Goal: Navigation & Orientation: Understand site structure

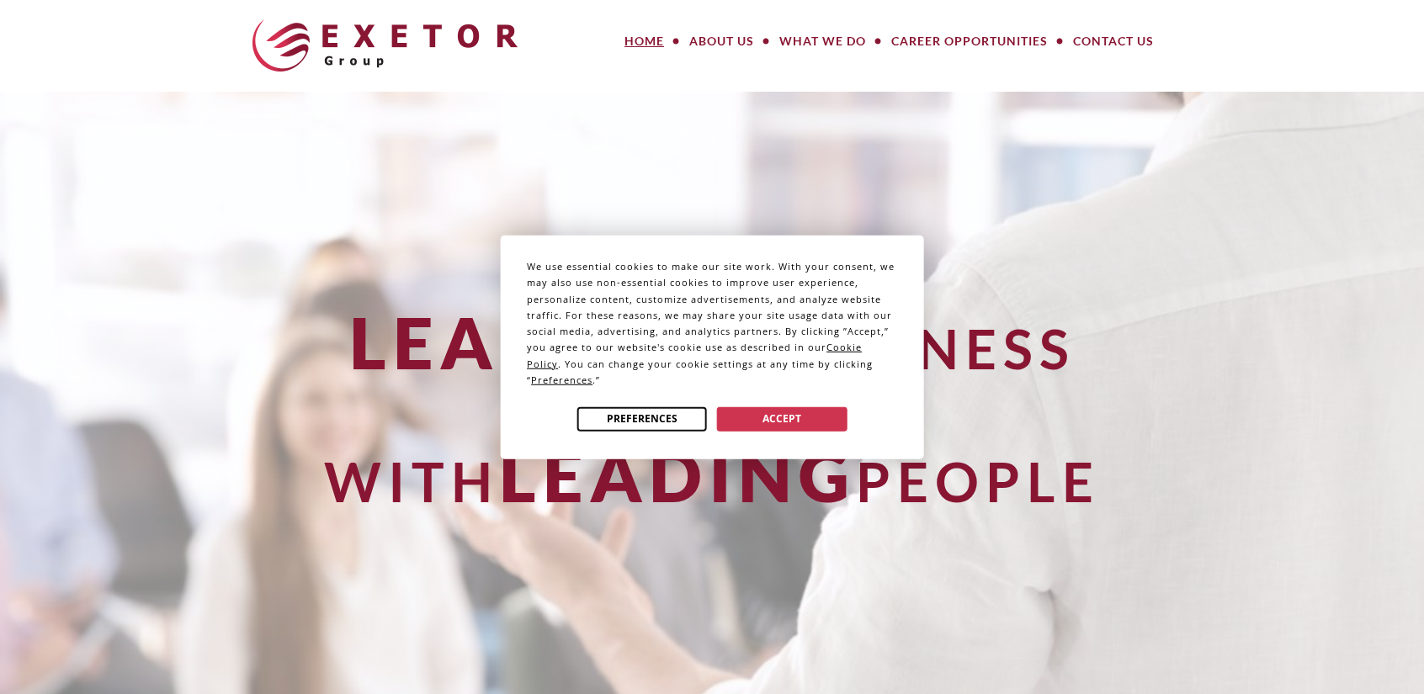
click at [639, 423] on button "Preferences" at bounding box center [642, 418] width 130 height 24
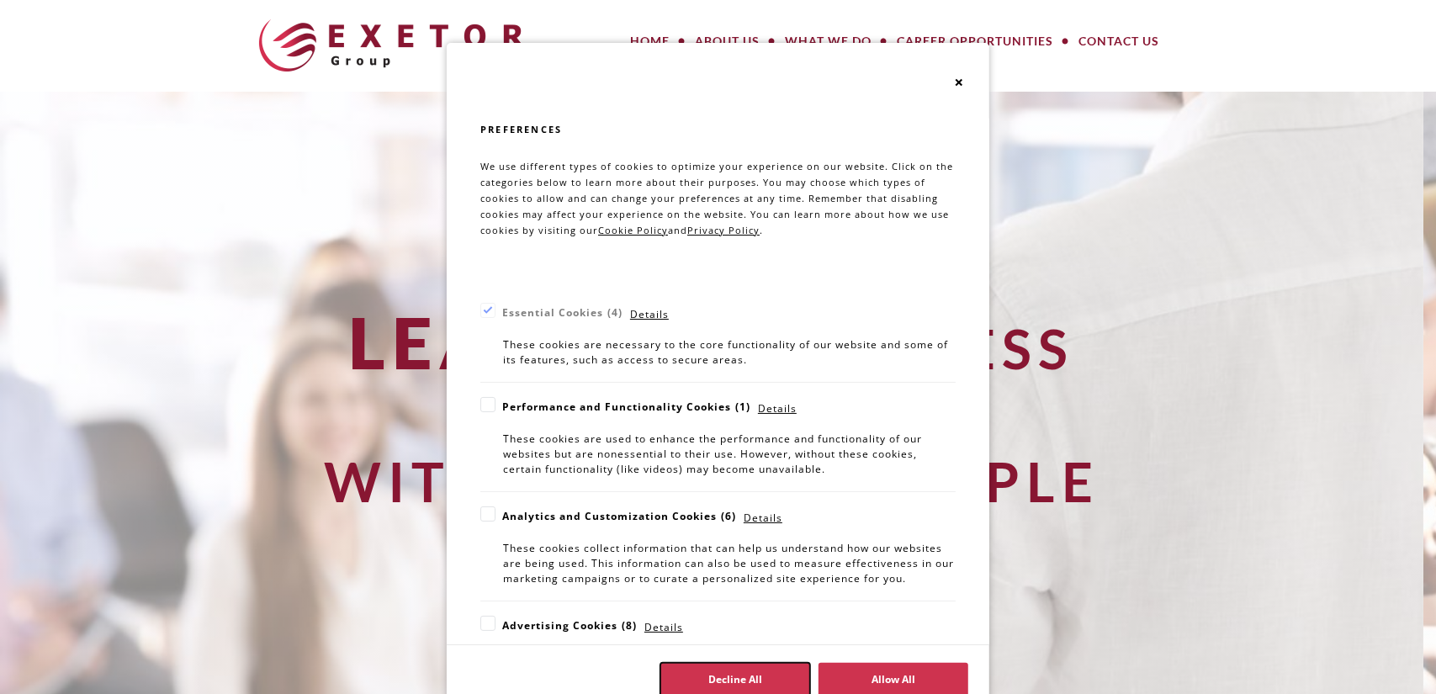
click at [712, 677] on button "Decline All" at bounding box center [735, 680] width 150 height 34
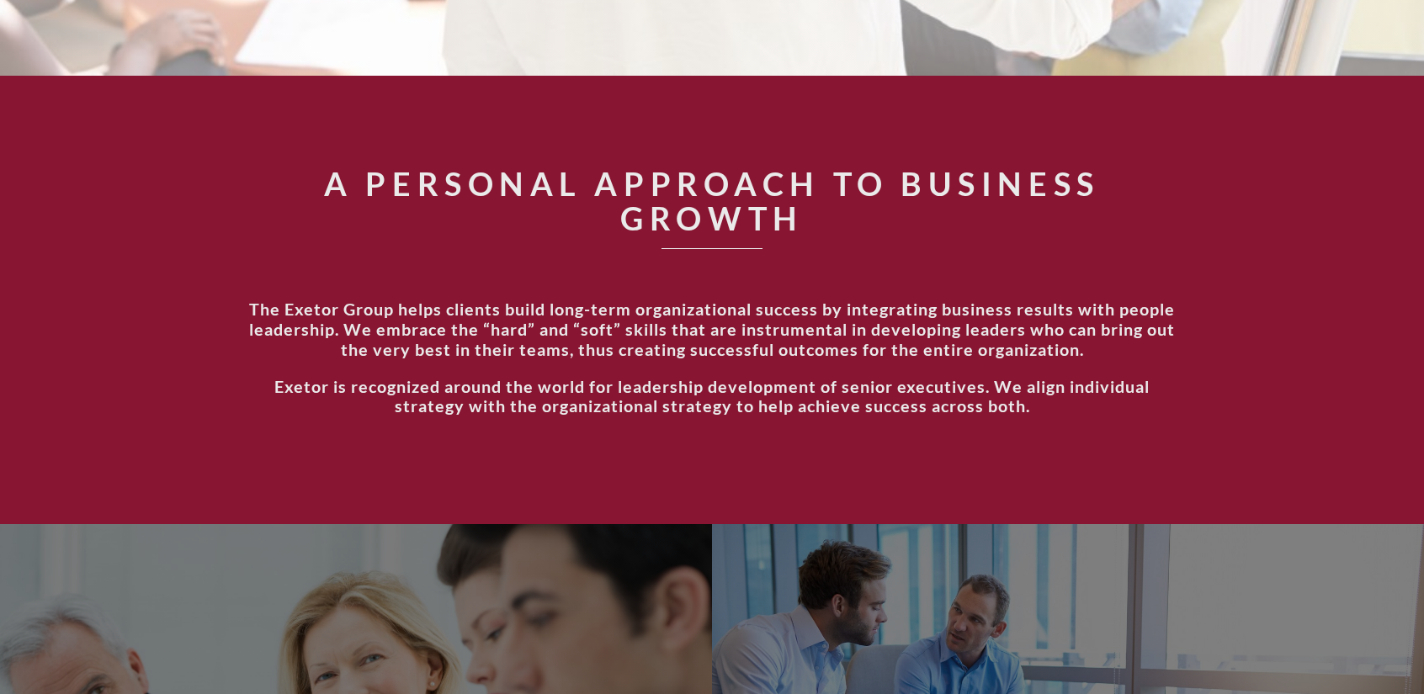
scroll to position [1683, 0]
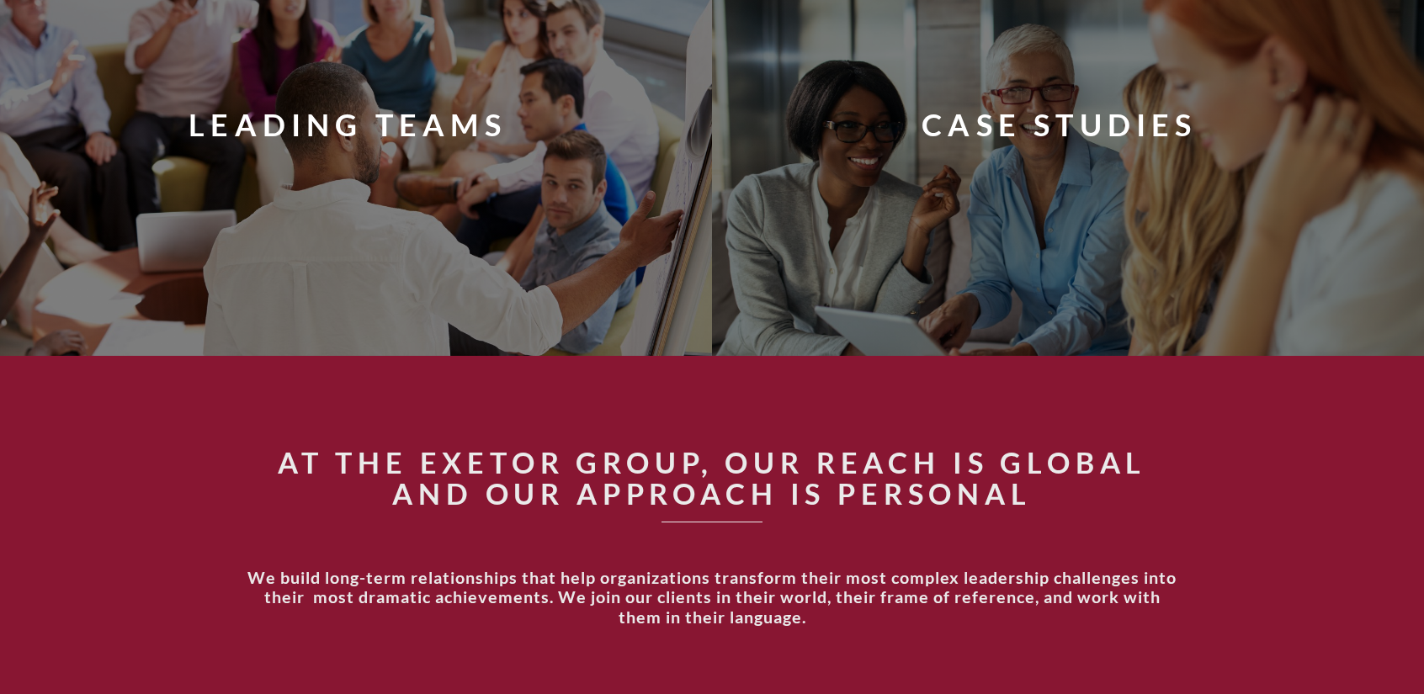
drag, startPoint x: 692, startPoint y: 522, endPoint x: 602, endPoint y: 420, distance: 135.3
click at [602, 420] on section "At the Exetor Group, our reach is global and our approach is personal We build …" at bounding box center [712, 545] width 1424 height 379
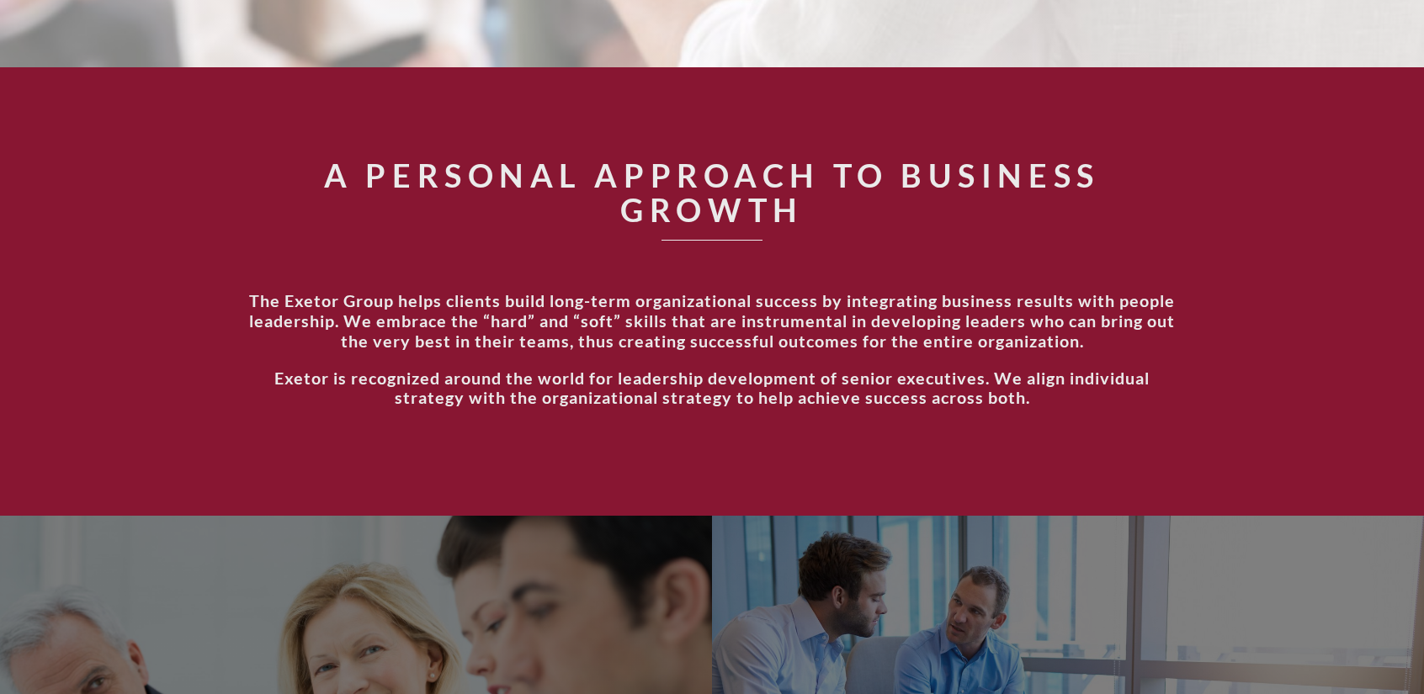
scroll to position [0, 0]
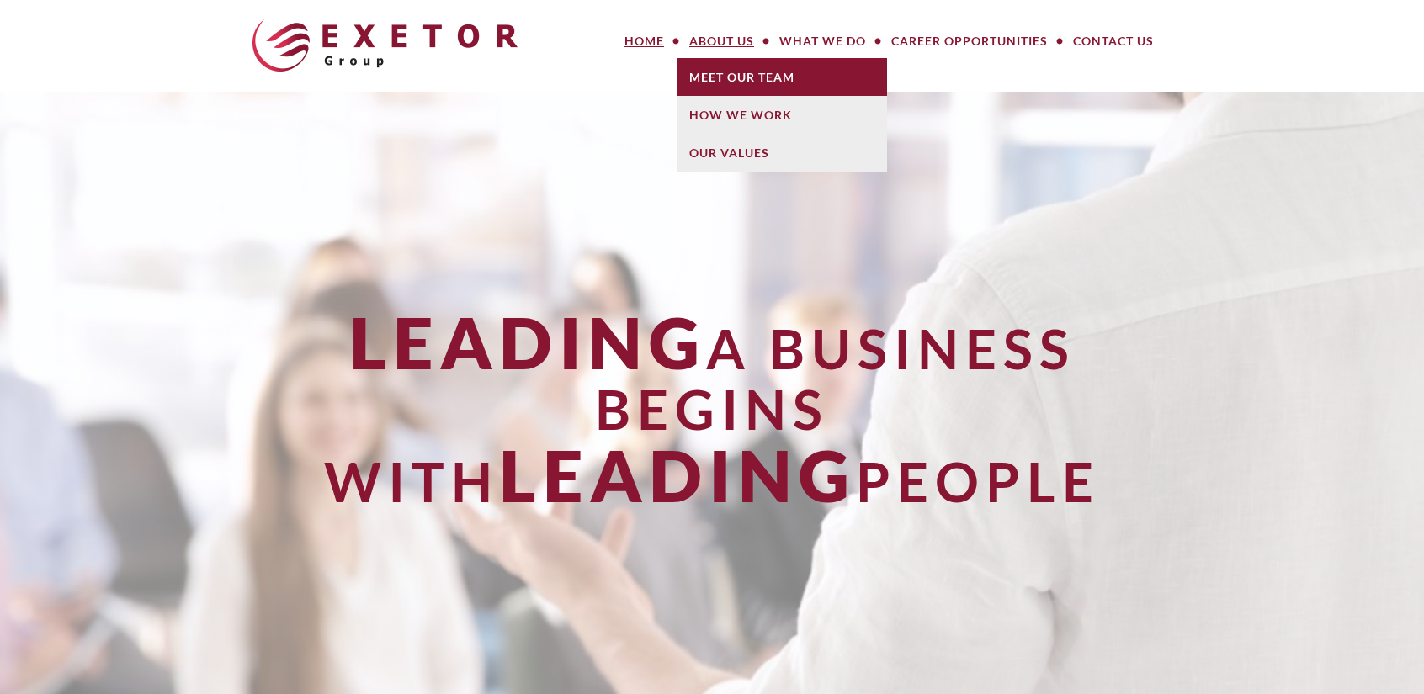
click at [734, 70] on link "Meet Our Team" at bounding box center [781, 77] width 210 height 38
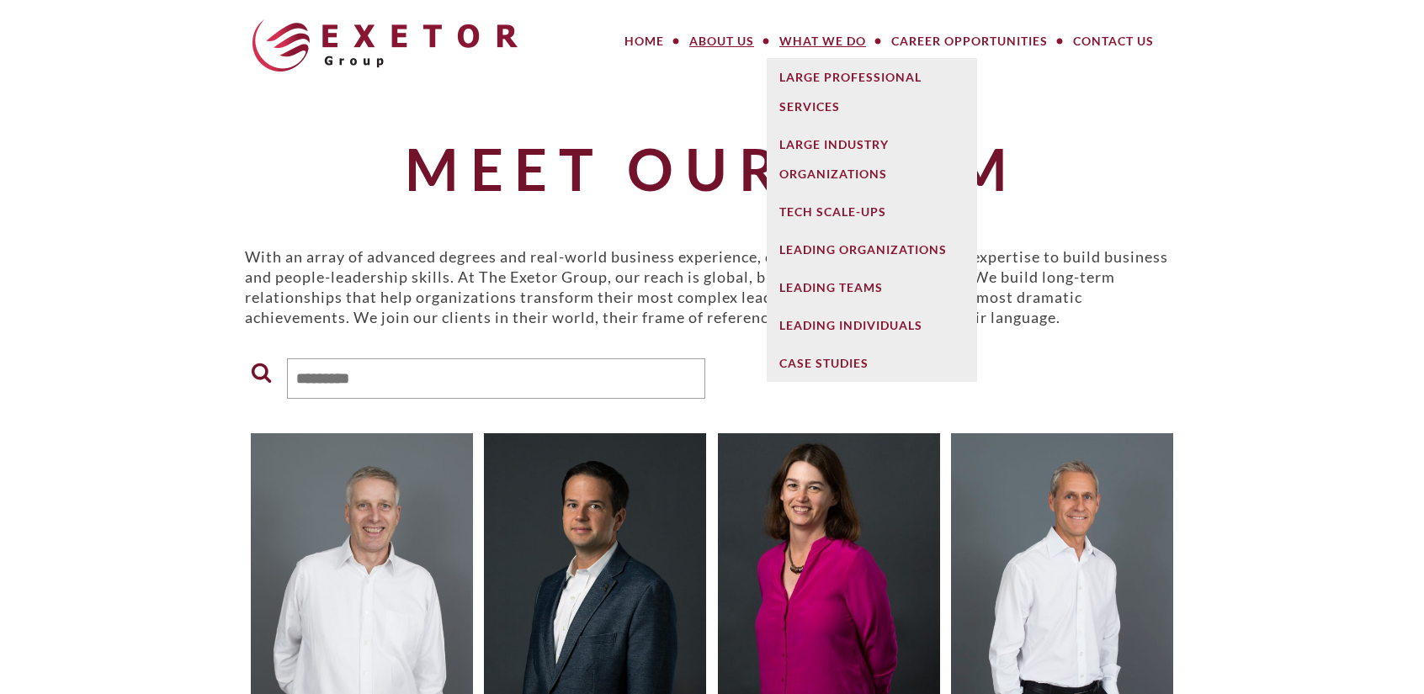
click at [796, 43] on link "What We Do" at bounding box center [822, 41] width 112 height 34
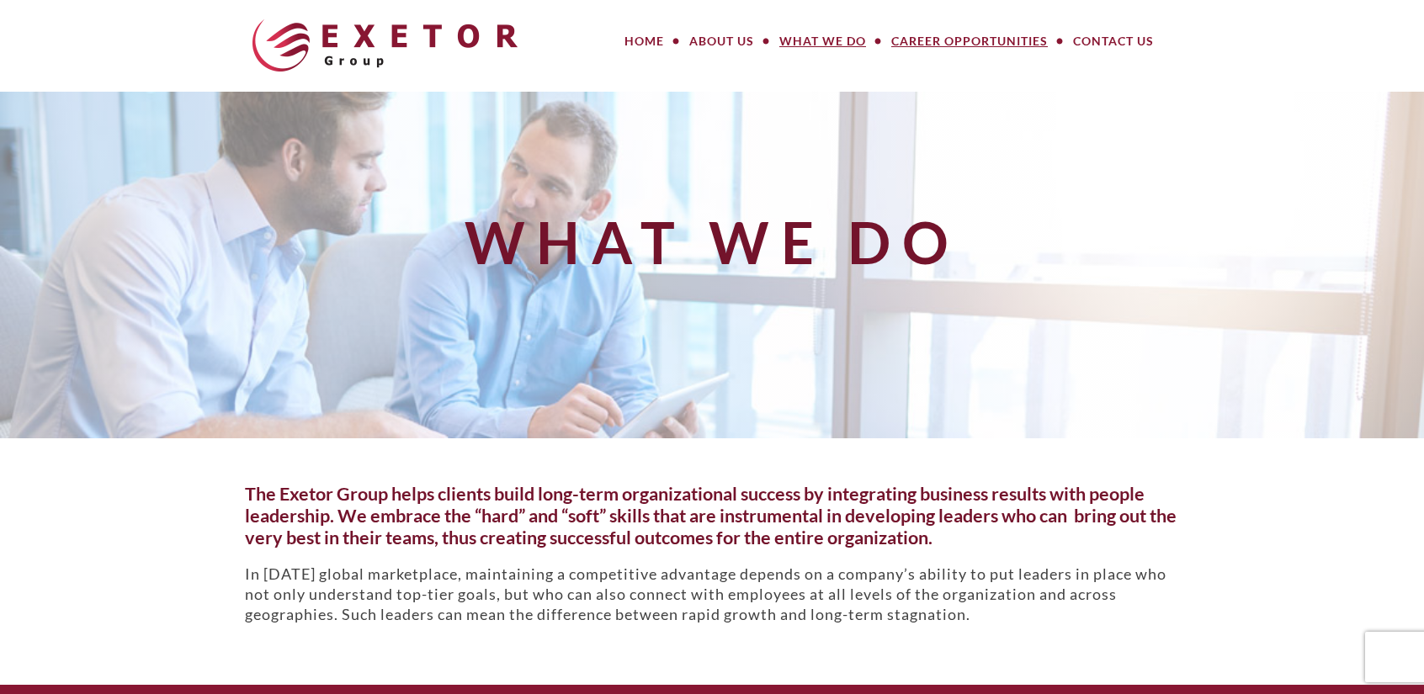
click at [998, 49] on link "Career Opportunities" at bounding box center [969, 41] width 182 height 34
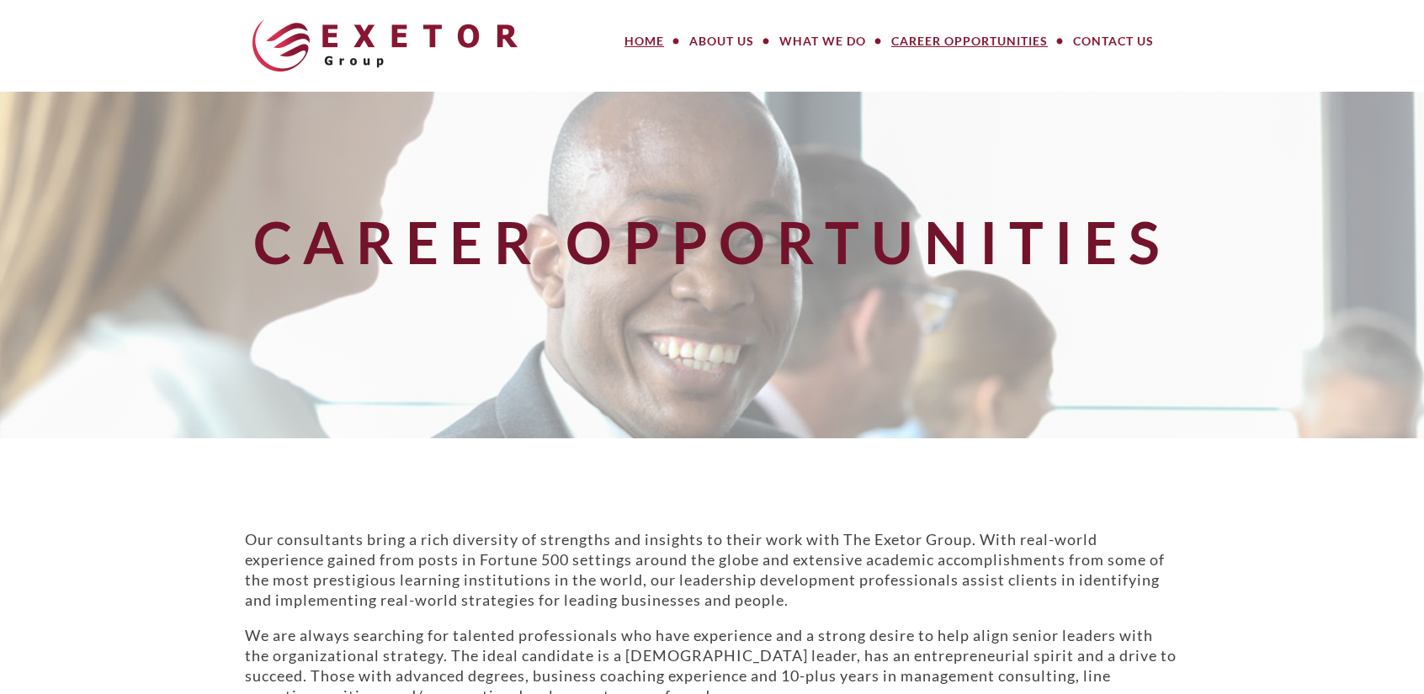
click at [669, 37] on link "Home" at bounding box center [644, 41] width 65 height 34
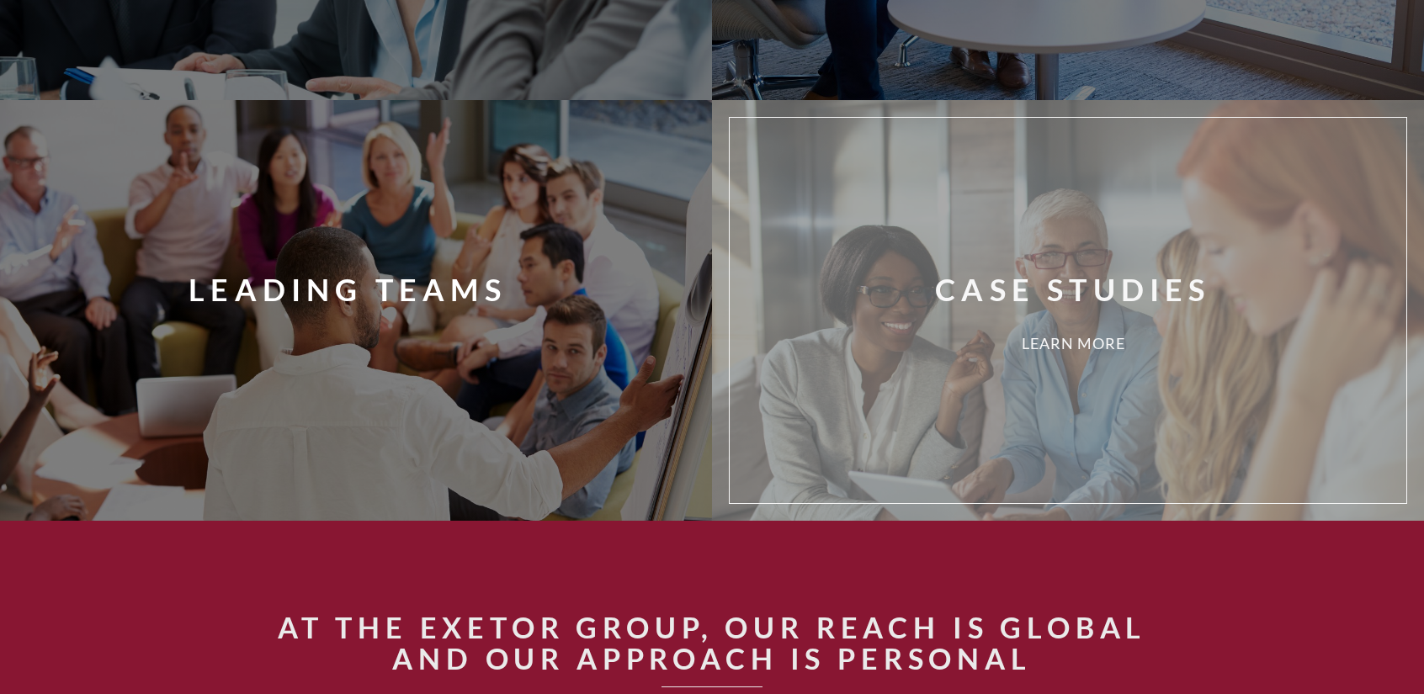
scroll to position [1270, 0]
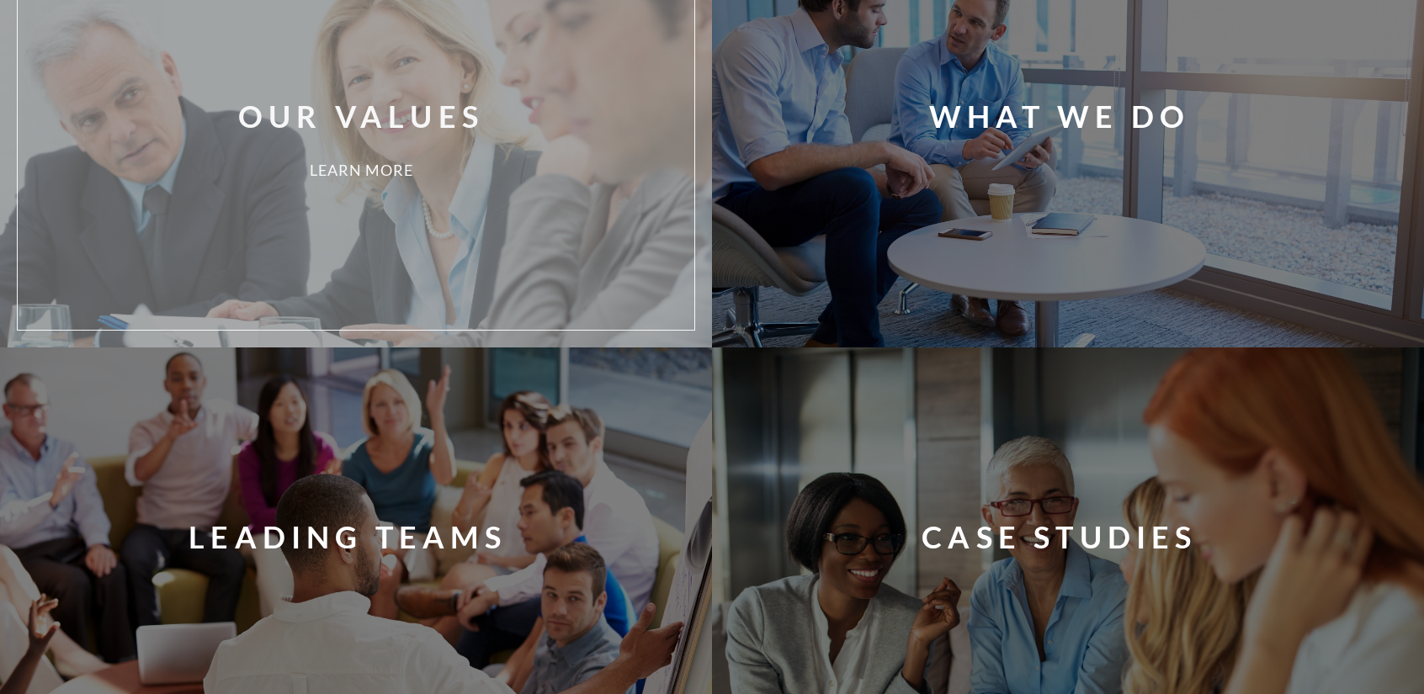
click at [480, 186] on div "Our Values Learn More" at bounding box center [381, 137] width 702 height 360
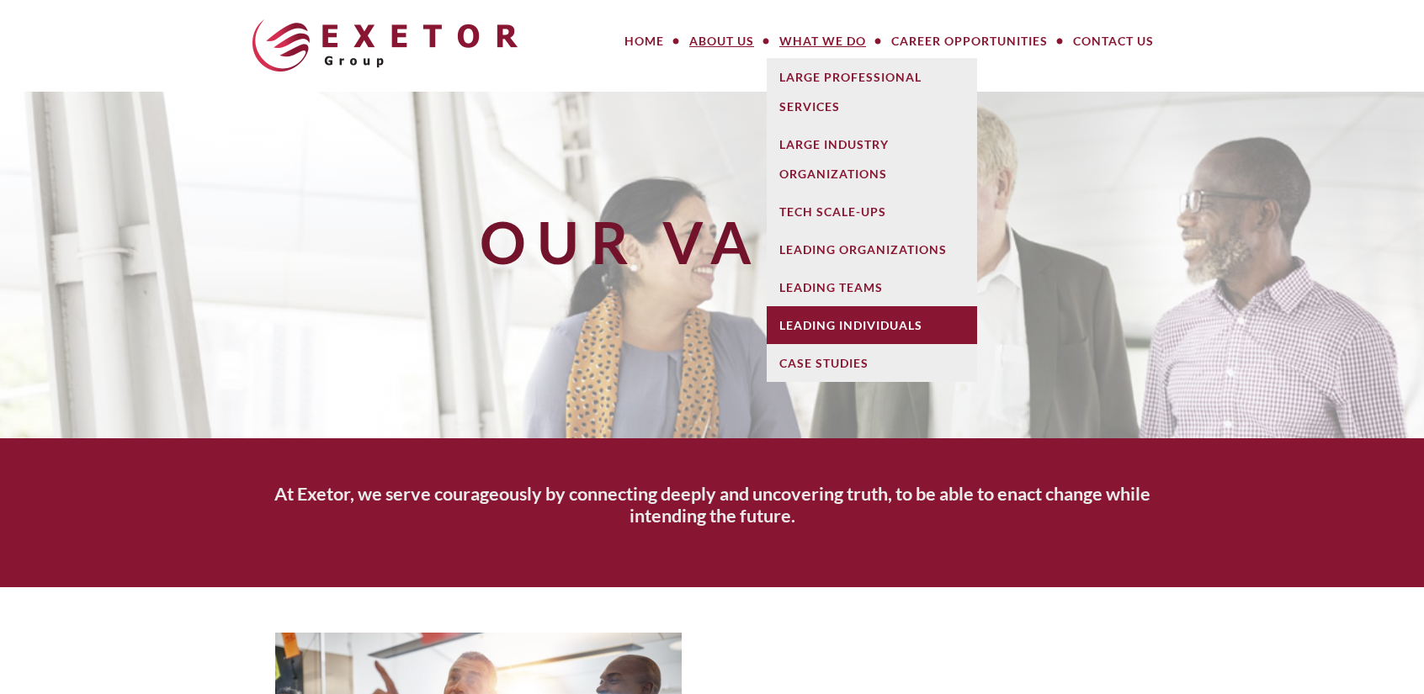
click at [861, 313] on link "Leading Individuals" at bounding box center [871, 325] width 210 height 38
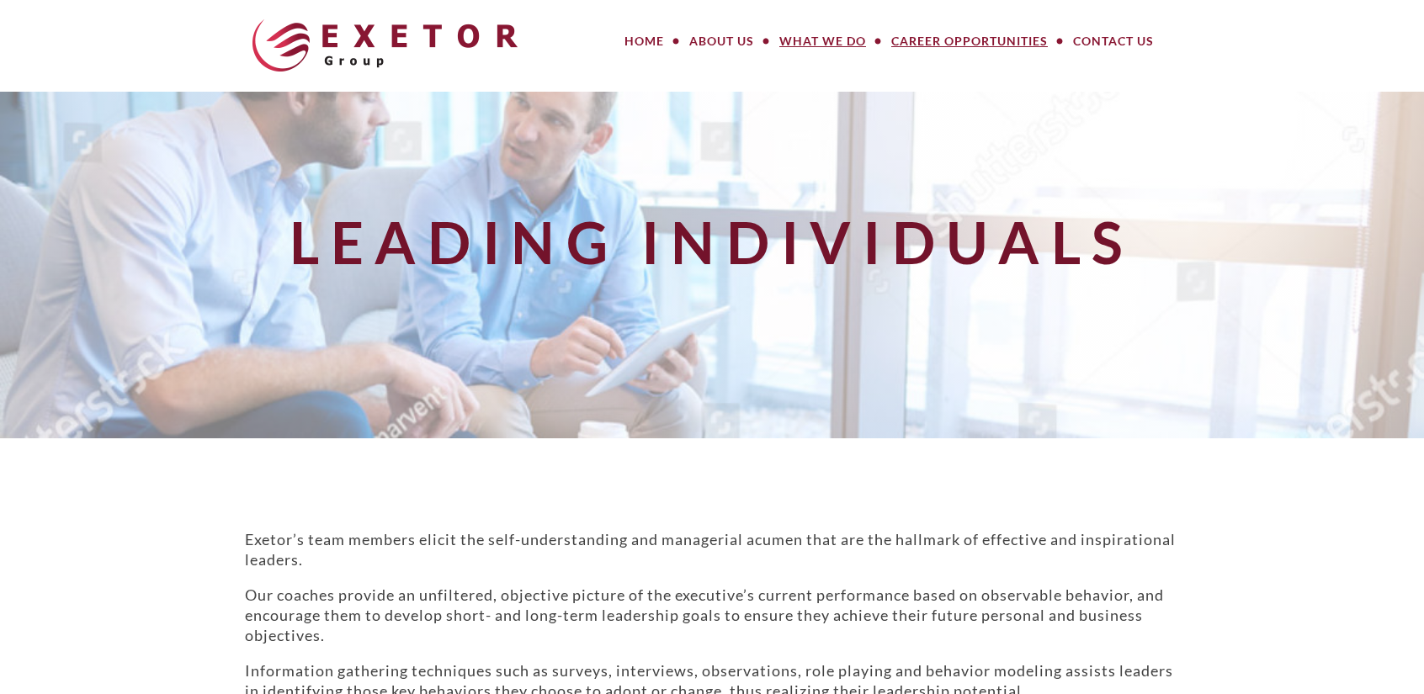
click at [987, 33] on link "Career Opportunities" at bounding box center [969, 41] width 182 height 34
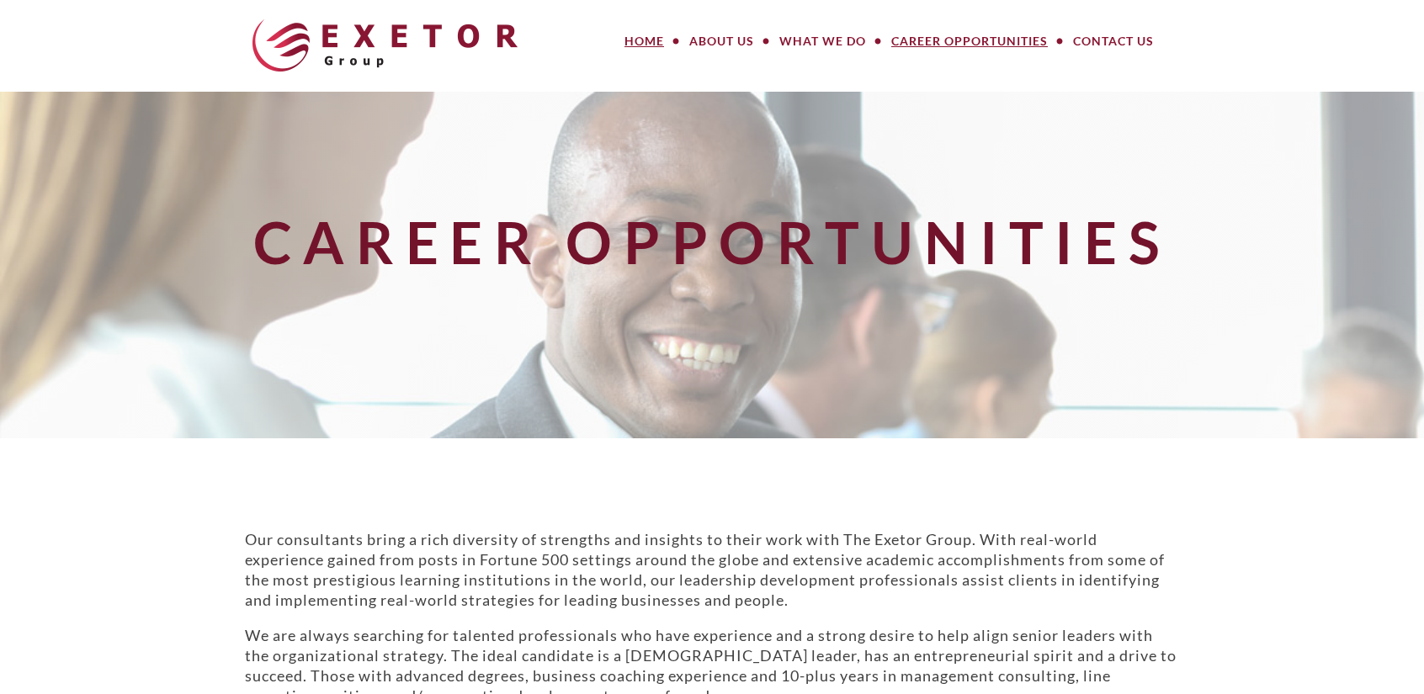
click at [636, 33] on link "Home" at bounding box center [644, 41] width 65 height 34
